Goal: Transaction & Acquisition: Purchase product/service

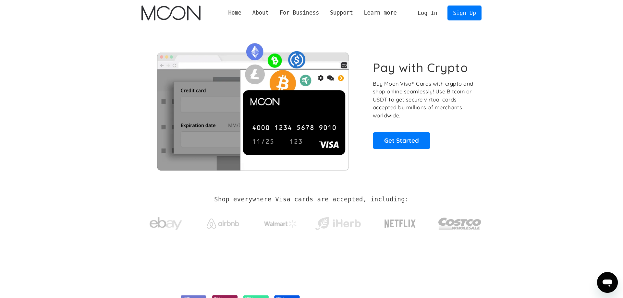
click at [428, 11] on link "Log In" at bounding box center [427, 13] width 31 height 14
click at [432, 14] on link "Log In" at bounding box center [427, 13] width 31 height 14
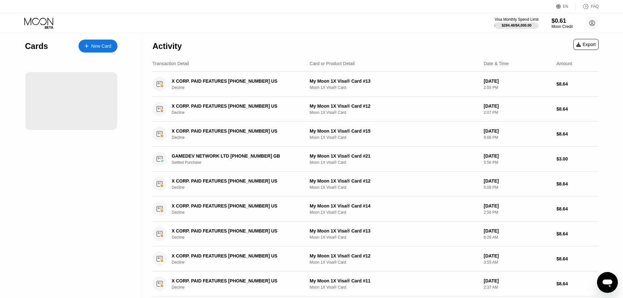
click at [101, 51] on div "New Card" at bounding box center [98, 46] width 39 height 13
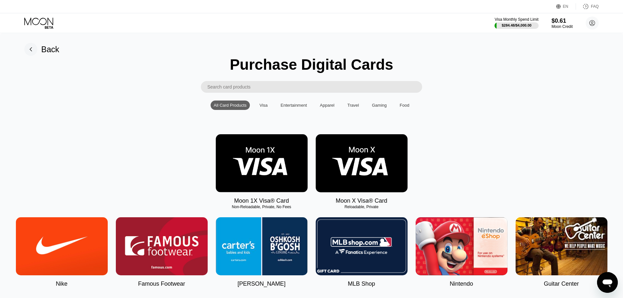
click at [255, 144] on img at bounding box center [262, 163] width 92 height 58
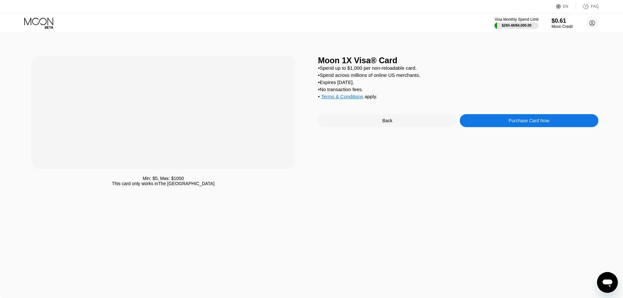
click at [254, 164] on div at bounding box center [163, 113] width 264 height 114
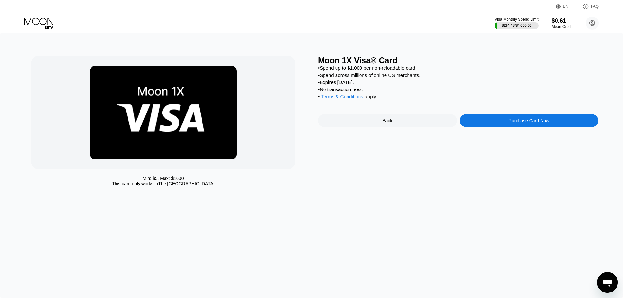
click at [523, 123] on div "Purchase Card Now" at bounding box center [529, 120] width 41 height 5
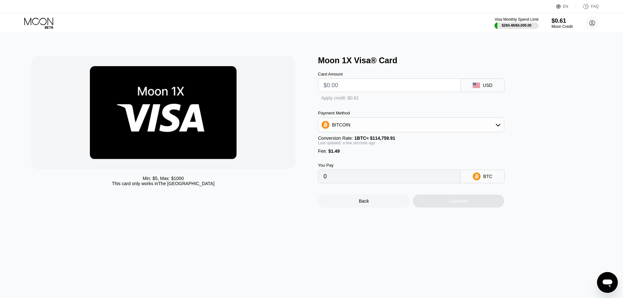
type input "0"
click at [351, 87] on input "text" at bounding box center [390, 85] width 132 height 13
type input "$12"
type input "0.00011755"
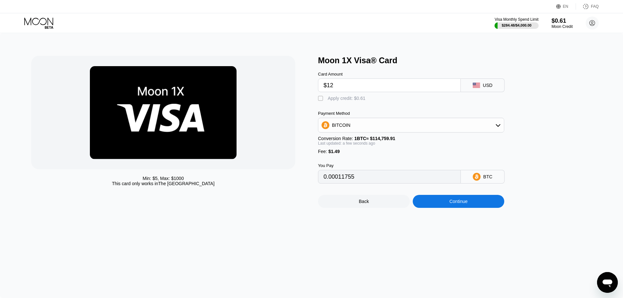
type input "$120"
type input "0.00105865"
type input "$120"
drag, startPoint x: 305, startPoint y: 141, endPoint x: 339, endPoint y: 149, distance: 34.6
click at [305, 141] on div "Min: $ 5 , Max: $ 1000 This card only works in The United States" at bounding box center [171, 132] width 280 height 152
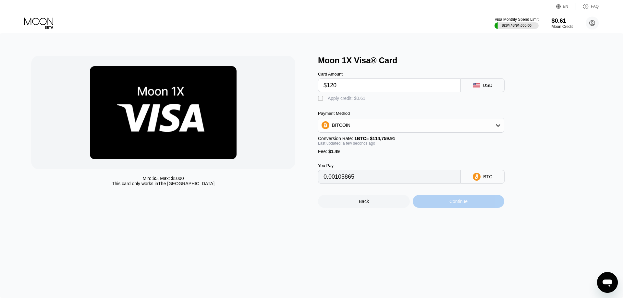
click at [459, 208] on div "Continue" at bounding box center [459, 201] width 92 height 13
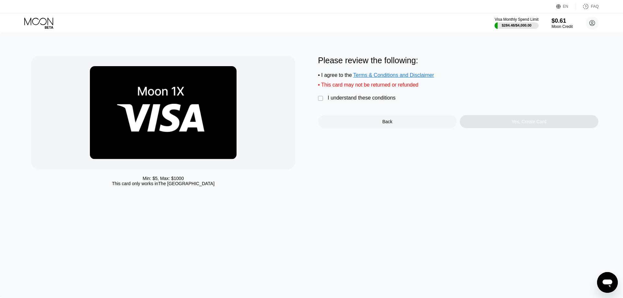
click at [370, 101] on div "I understand these conditions" at bounding box center [362, 98] width 68 height 6
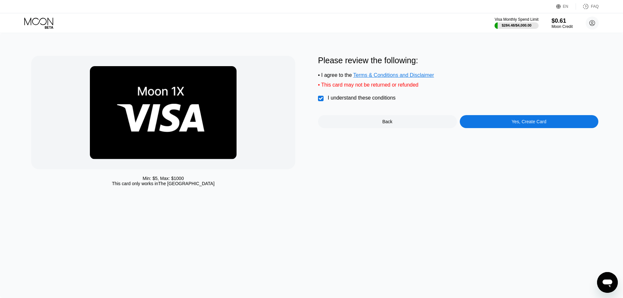
click at [490, 127] on div "Yes, Create Card" at bounding box center [529, 121] width 139 height 13
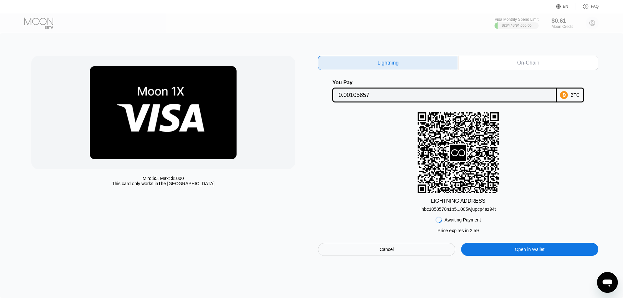
click at [461, 217] on div "Awaiting Payment Price expires in 2 : 59 Cancel Open in Wallet" at bounding box center [458, 234] width 280 height 44
click at [457, 212] on div "lnbc1058570n1p5...005wjupcp4az94t" at bounding box center [458, 209] width 75 height 5
click at [478, 65] on div "On-Chain" at bounding box center [528, 63] width 140 height 14
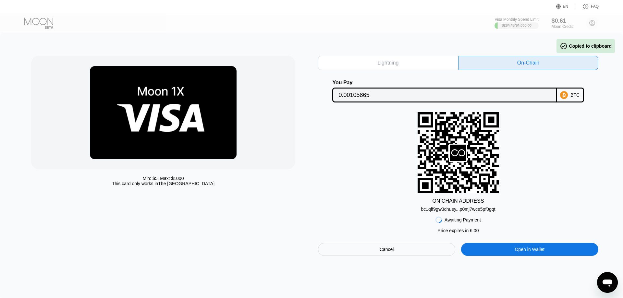
click at [457, 216] on div "Awaiting Payment Price expires in 2 : 56 Price expires in 6 : 00 Cancel Open in…" at bounding box center [458, 234] width 280 height 44
click at [454, 212] on div "bc1qff9gw3chuey...p0mj7wce5pf0gqt" at bounding box center [458, 209] width 74 height 5
click at [354, 97] on input "0.00105865" at bounding box center [444, 95] width 212 height 13
click at [560, 190] on div "ON CHAIN ADDRESS bc1qff9gw3chuey...p0mj7wce5pf0gqt" at bounding box center [458, 162] width 280 height 100
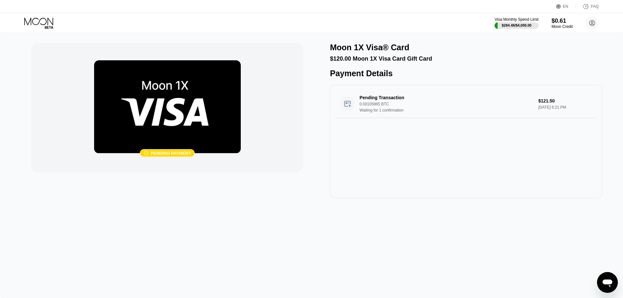
click at [44, 26] on icon at bounding box center [39, 23] width 30 height 11
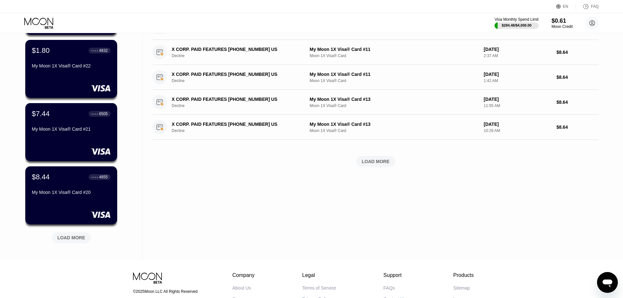
scroll to position [294, 0]
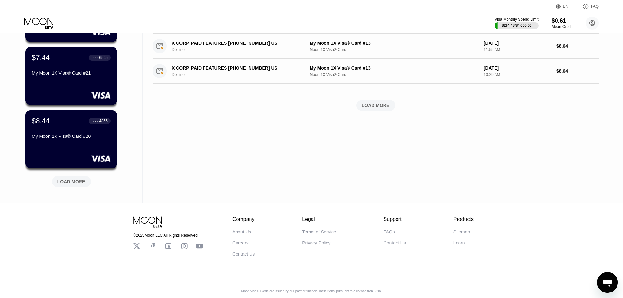
drag, startPoint x: 71, startPoint y: 173, endPoint x: 75, endPoint y: 171, distance: 3.5
click at [71, 176] on div "LOAD MORE" at bounding box center [71, 181] width 39 height 11
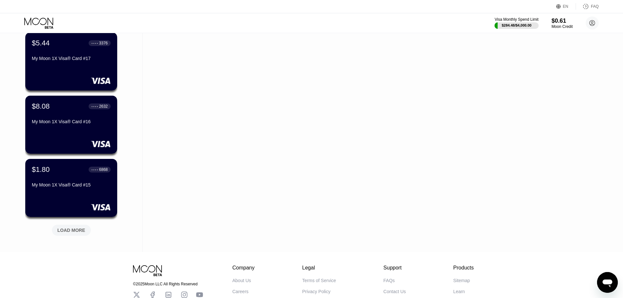
scroll to position [610, 0]
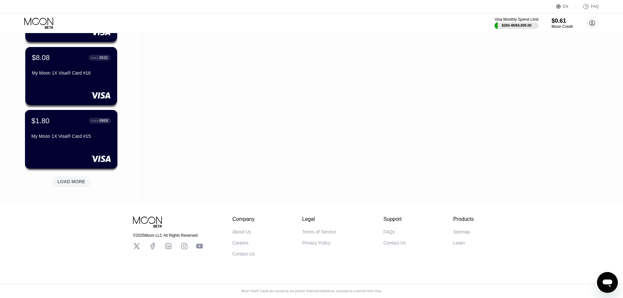
click at [62, 182] on div "LOAD MORE" at bounding box center [71, 181] width 39 height 11
click at [64, 178] on div "LOADING..." at bounding box center [71, 181] width 49 height 14
drag, startPoint x: 75, startPoint y: 177, endPoint x: 108, endPoint y: 175, distance: 32.9
click at [75, 179] on div "LOAD MORE" at bounding box center [71, 182] width 28 height 6
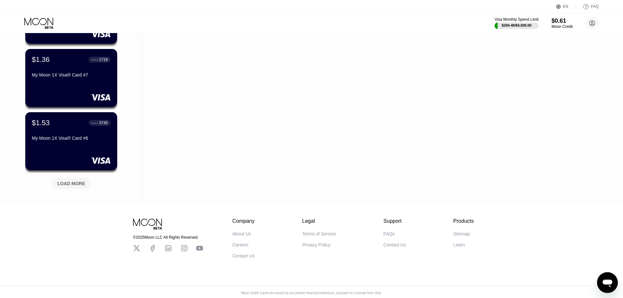
scroll to position [1243, 0]
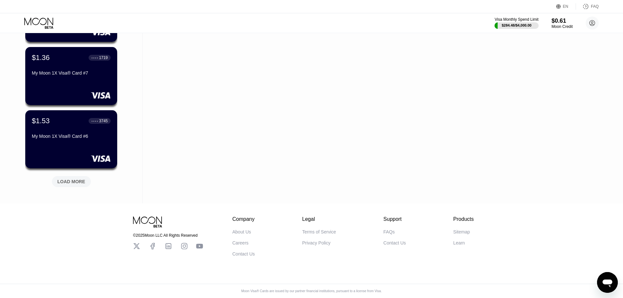
drag, startPoint x: 61, startPoint y: 180, endPoint x: 100, endPoint y: 168, distance: 40.1
click at [61, 179] on div "LOAD MORE" at bounding box center [71, 182] width 28 height 6
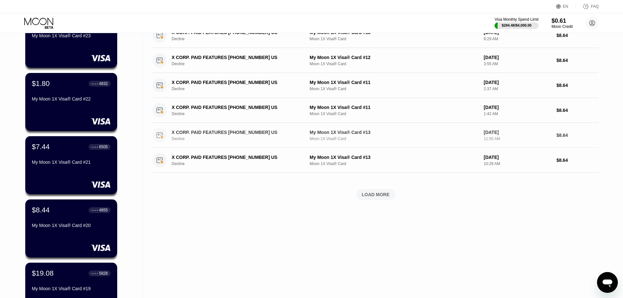
scroll to position [0, 0]
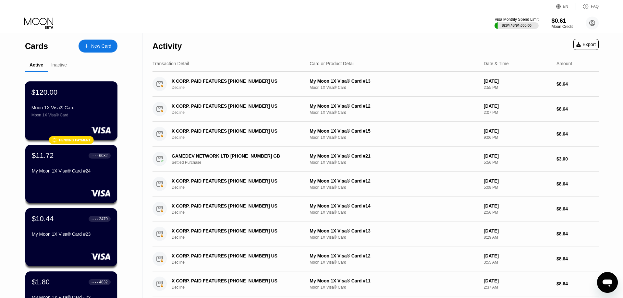
click at [66, 96] on div "$120.00" at bounding box center [71, 92] width 80 height 8
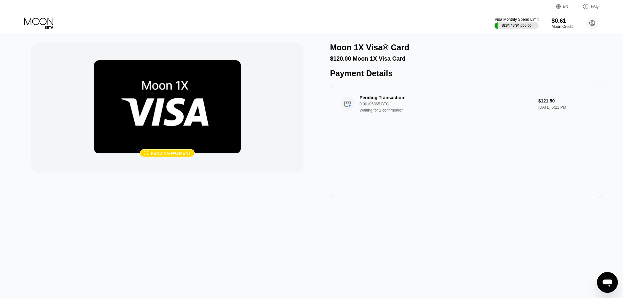
click at [410, 268] on div " Pending payment Moon 1X Visa® Card $120.00 Moon 1X Visa Card Payment Details …" at bounding box center [311, 165] width 623 height 265
drag, startPoint x: 299, startPoint y: 110, endPoint x: 300, endPoint y: 106, distance: 3.3
click at [299, 109] on div " Pending payment" at bounding box center [167, 108] width 272 height 130
click at [300, 74] on div " Pending payment" at bounding box center [167, 108] width 272 height 130
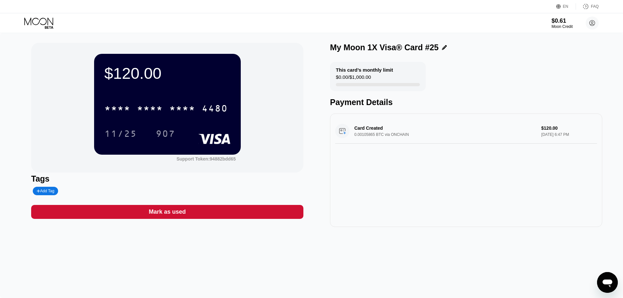
click at [454, 229] on div "$120.00 * * * * * * * * * * * * 4480 11/25 907 Support Token: 94882bdd65 Tags A…" at bounding box center [311, 165] width 623 height 265
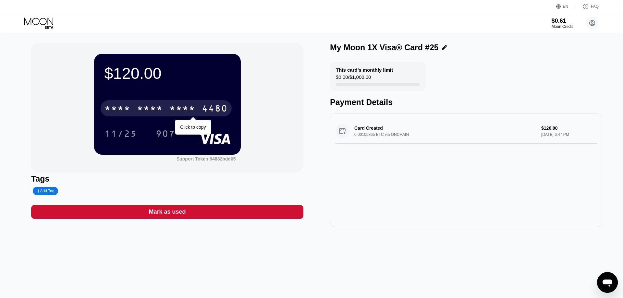
click at [168, 110] on div "* * * * * * * * * * * * 4480" at bounding box center [166, 108] width 131 height 16
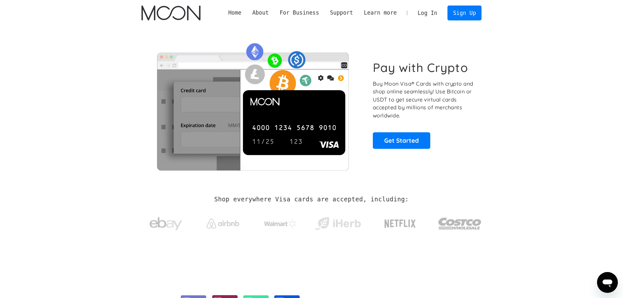
click at [429, 12] on link "Log In" at bounding box center [427, 13] width 31 height 14
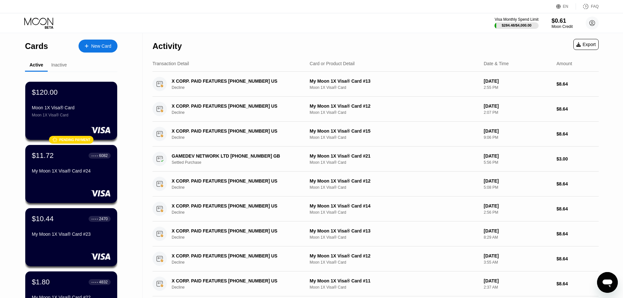
click at [83, 169] on div "$11.72 ● ● ● ● 6082 My Moon 1X Visa® Card #24" at bounding box center [71, 164] width 79 height 25
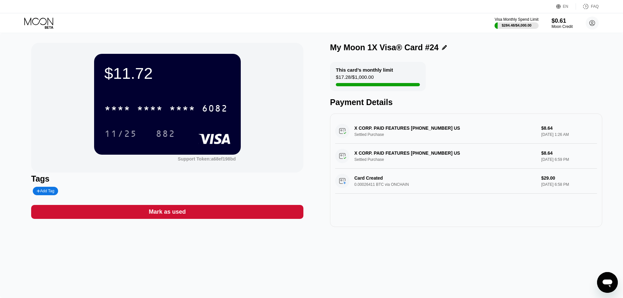
drag, startPoint x: 220, startPoint y: 118, endPoint x: 214, endPoint y: 113, distance: 7.4
click at [217, 117] on div "* * * * * * * * * * * * 6082" at bounding box center [167, 106] width 126 height 22
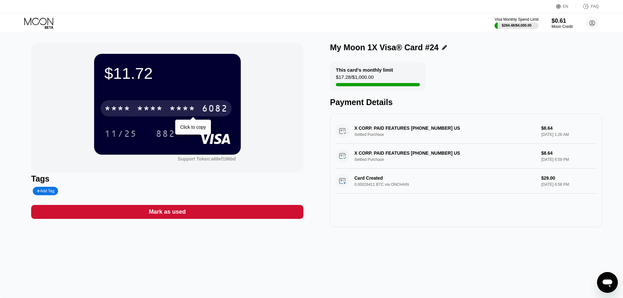
click at [213, 112] on div "6082" at bounding box center [215, 109] width 26 height 10
